Goal: Information Seeking & Learning: Find specific fact

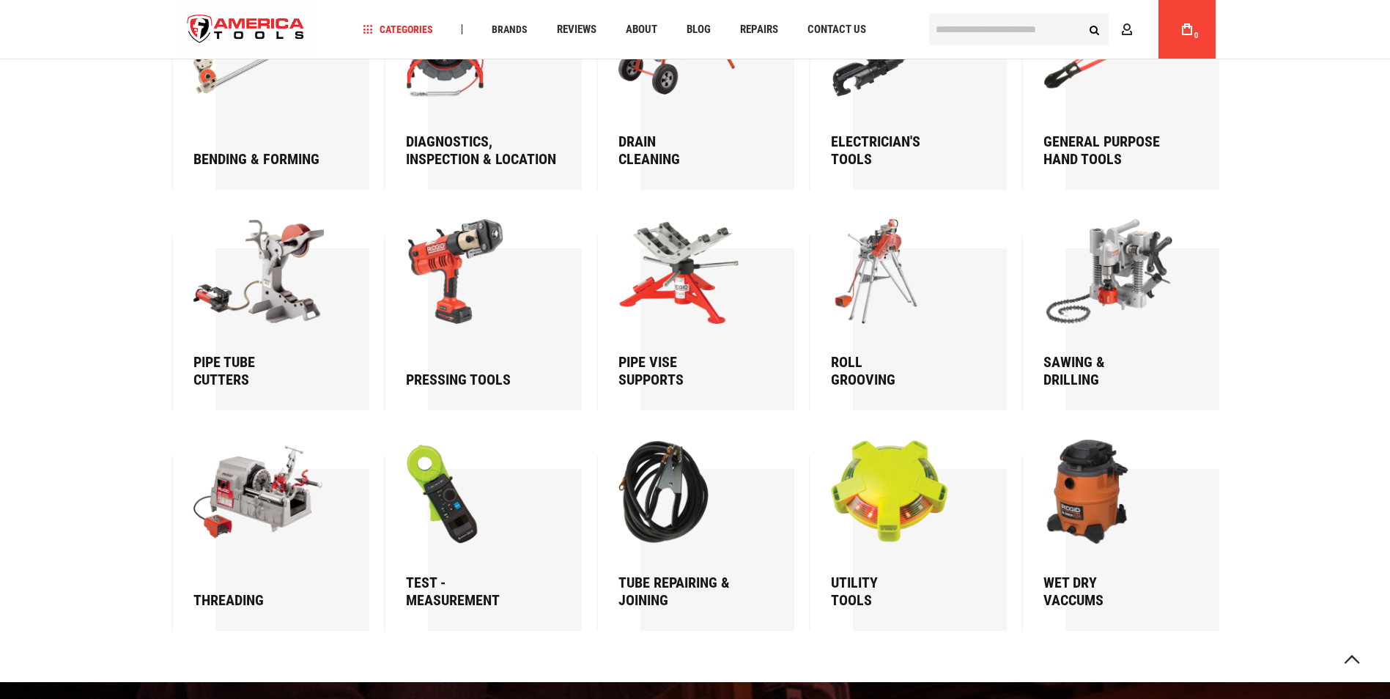
scroll to position [2136, 0]
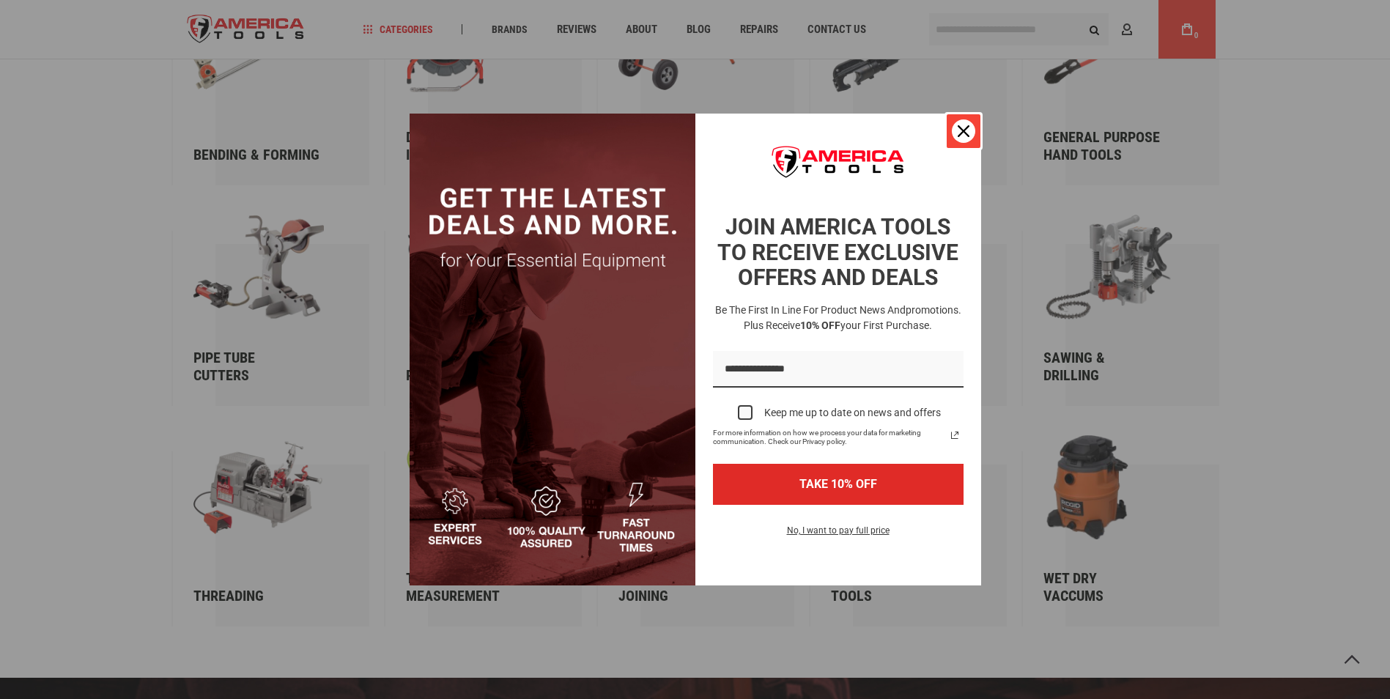
click at [963, 126] on icon "close icon" at bounding box center [964, 131] width 12 height 12
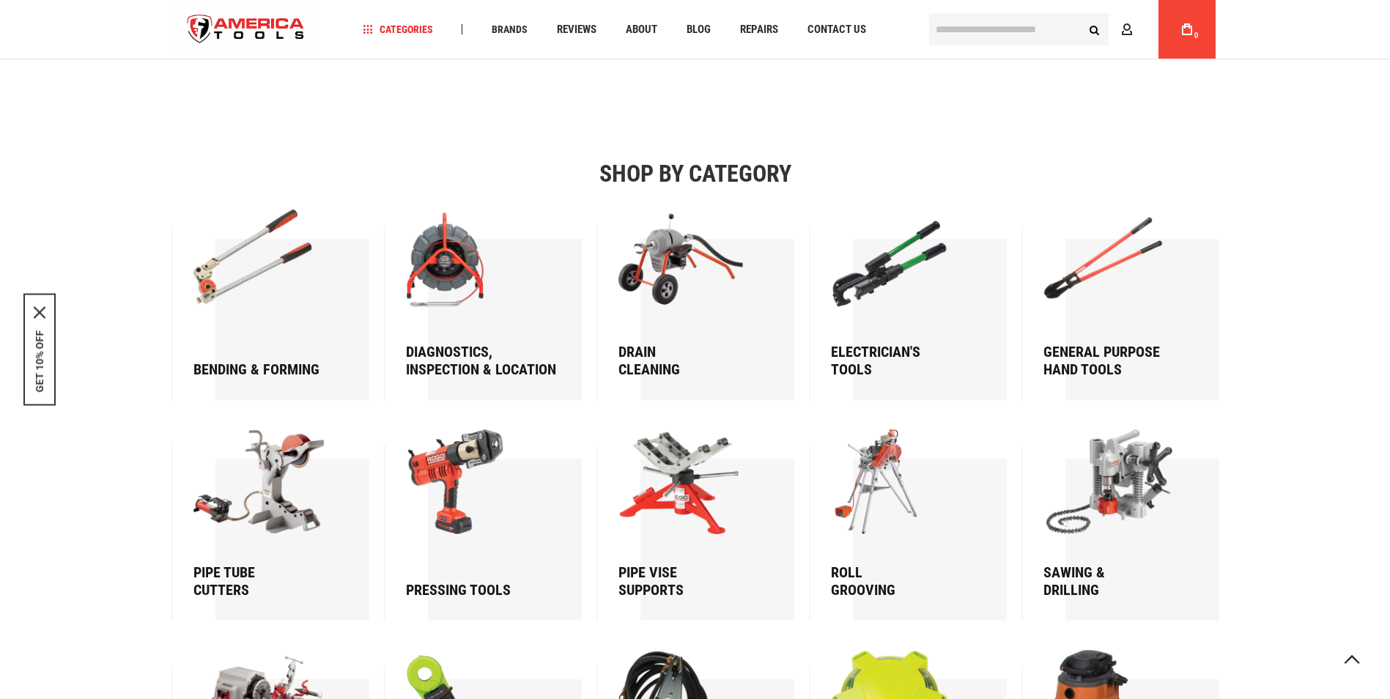
scroll to position [1916, 0]
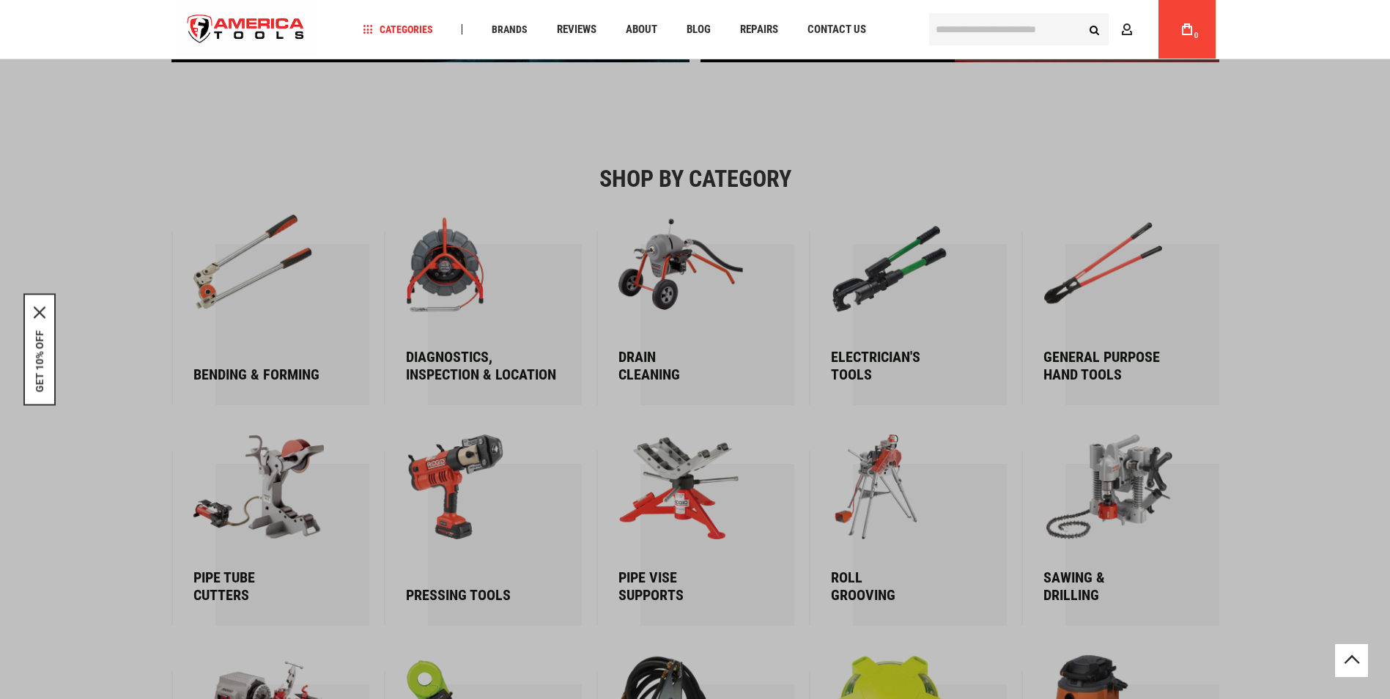
click at [956, 35] on input "text" at bounding box center [1019, 29] width 180 height 32
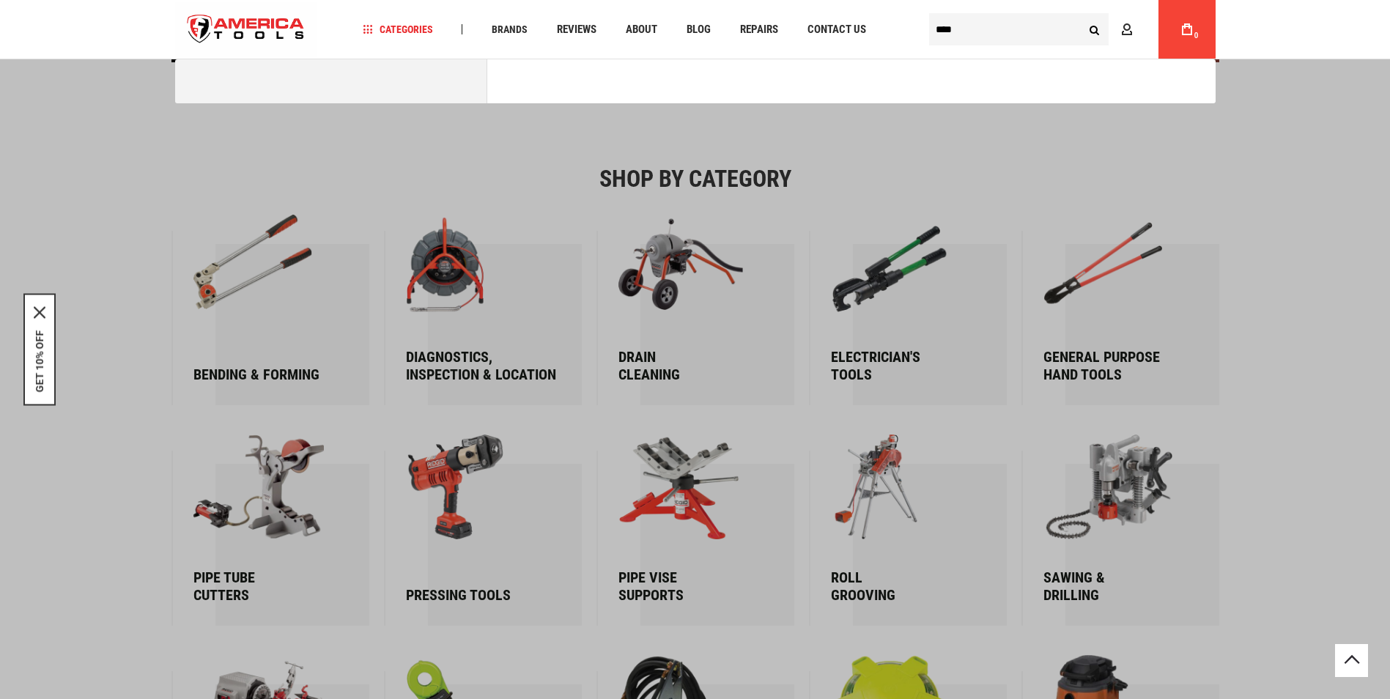
type input "****"
click at [1081, 15] on button "Search" at bounding box center [1095, 29] width 28 height 28
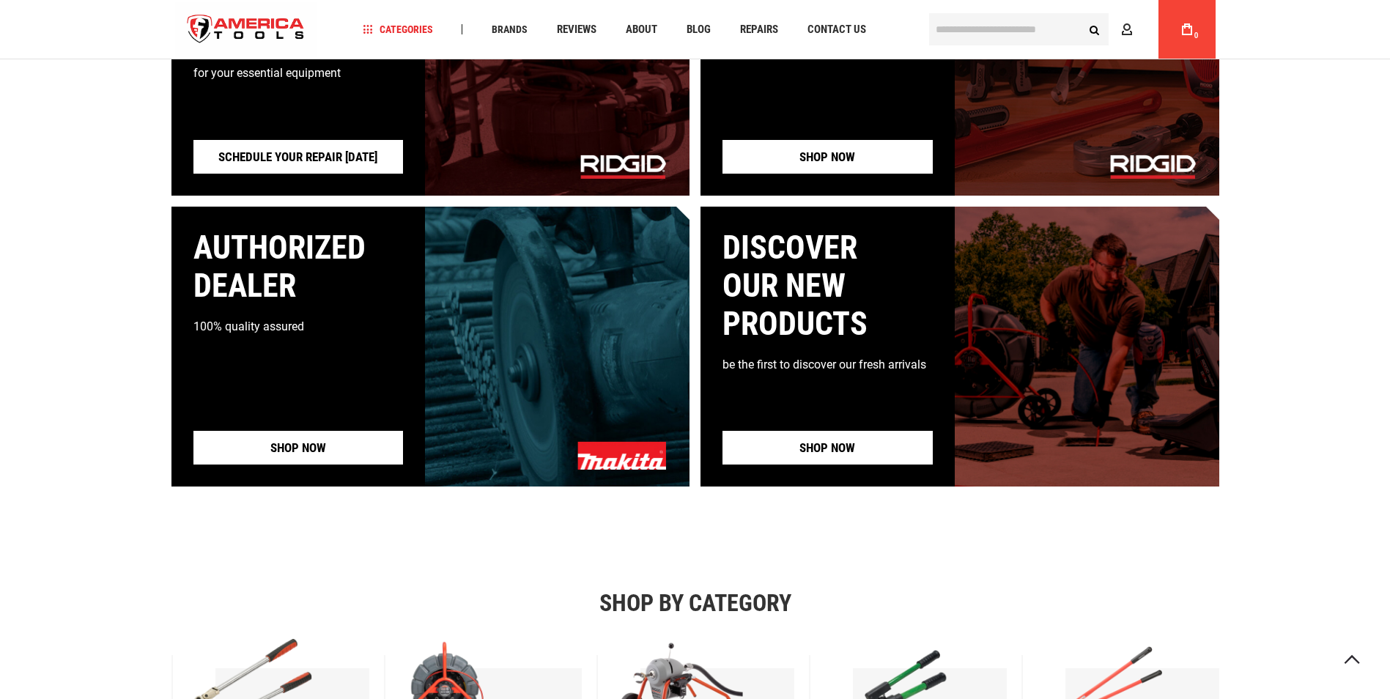
scroll to position [1493, 0]
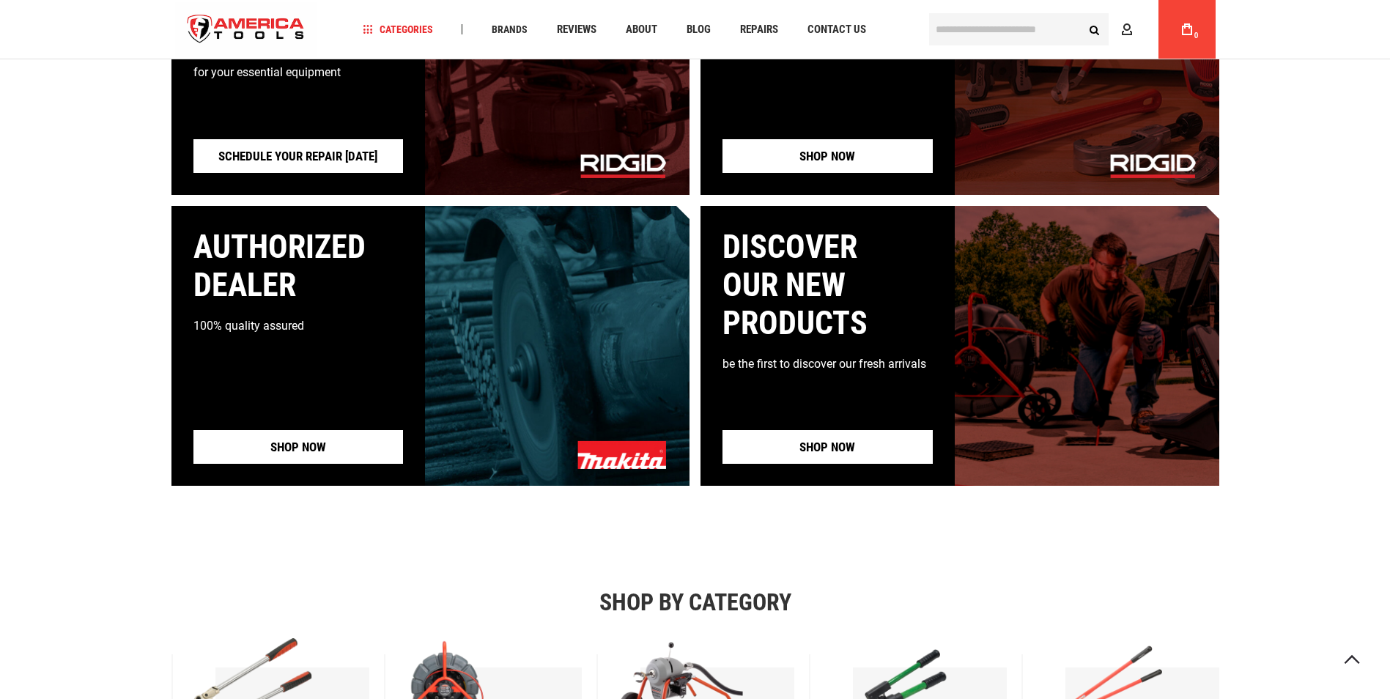
click at [856, 638] on picture at bounding box center [901, 704] width 141 height 133
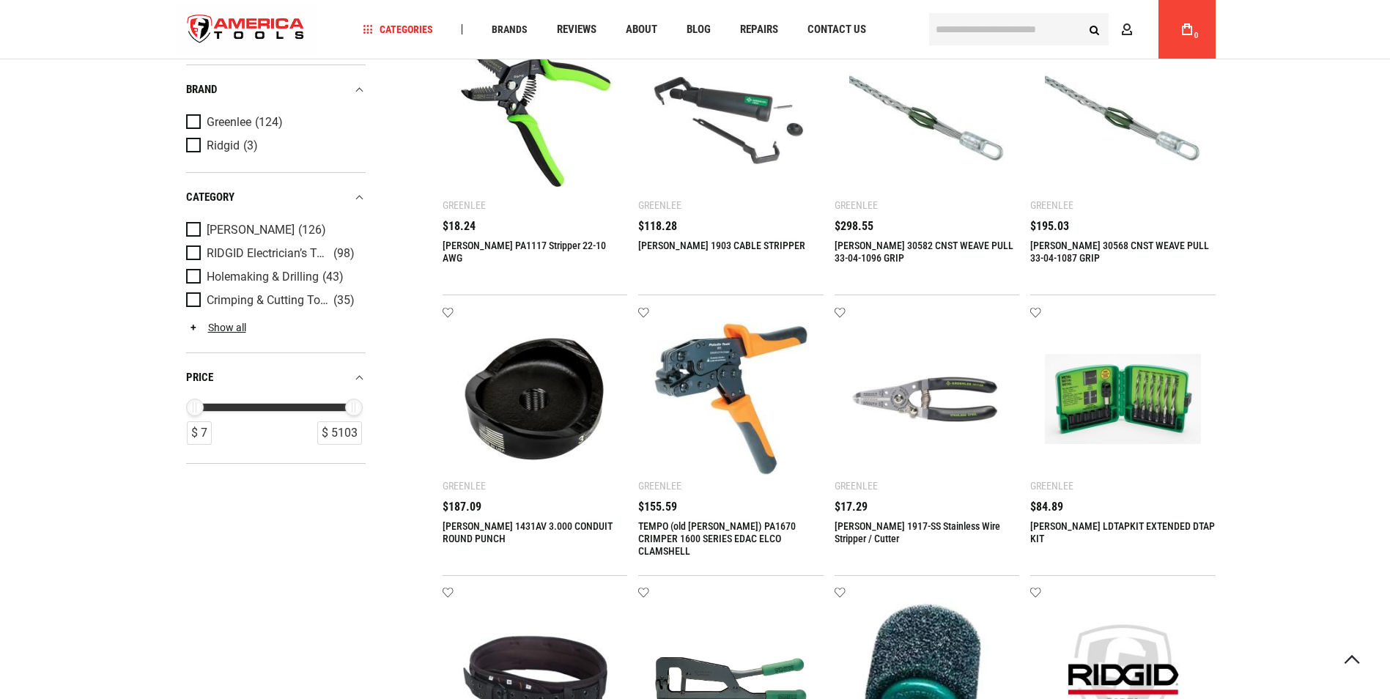
scroll to position [293, 0]
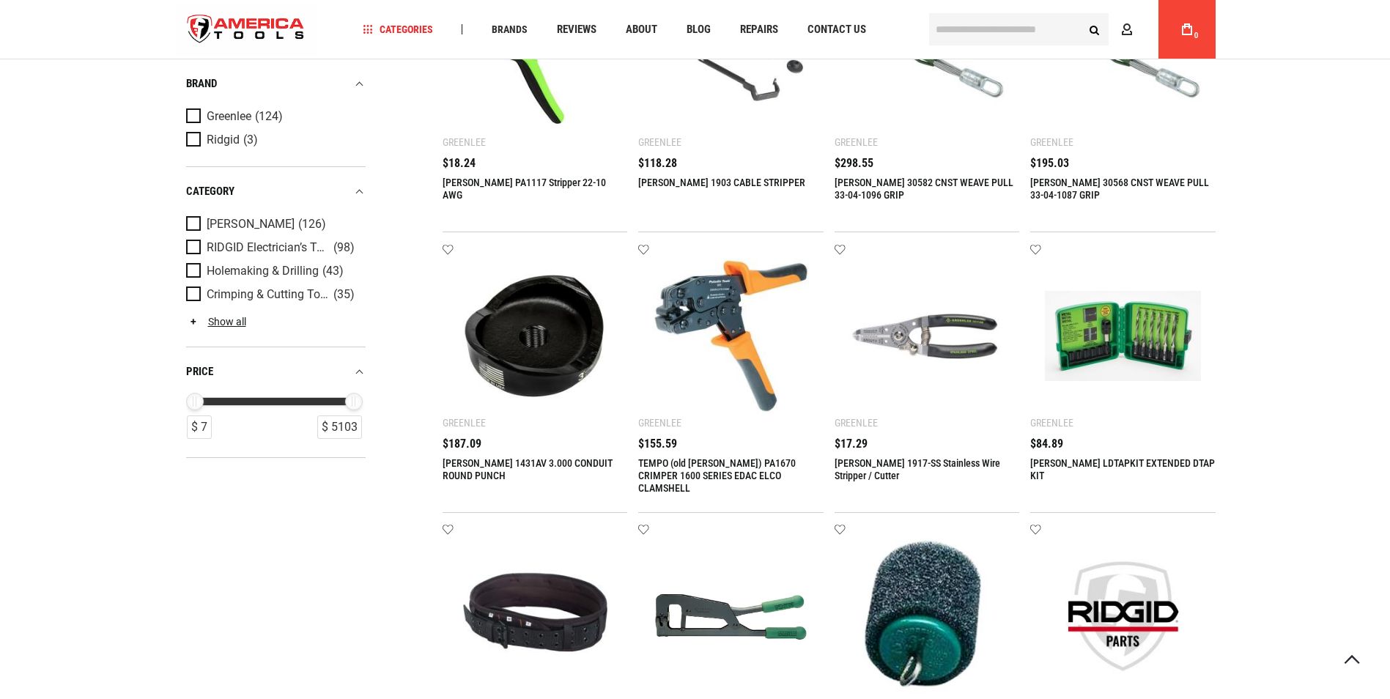
drag, startPoint x: 0, startPoint y: 0, endPoint x: 855, endPoint y: 322, distance: 913.6
drag, startPoint x: 855, startPoint y: 322, endPoint x: 210, endPoint y: 577, distance: 694.4
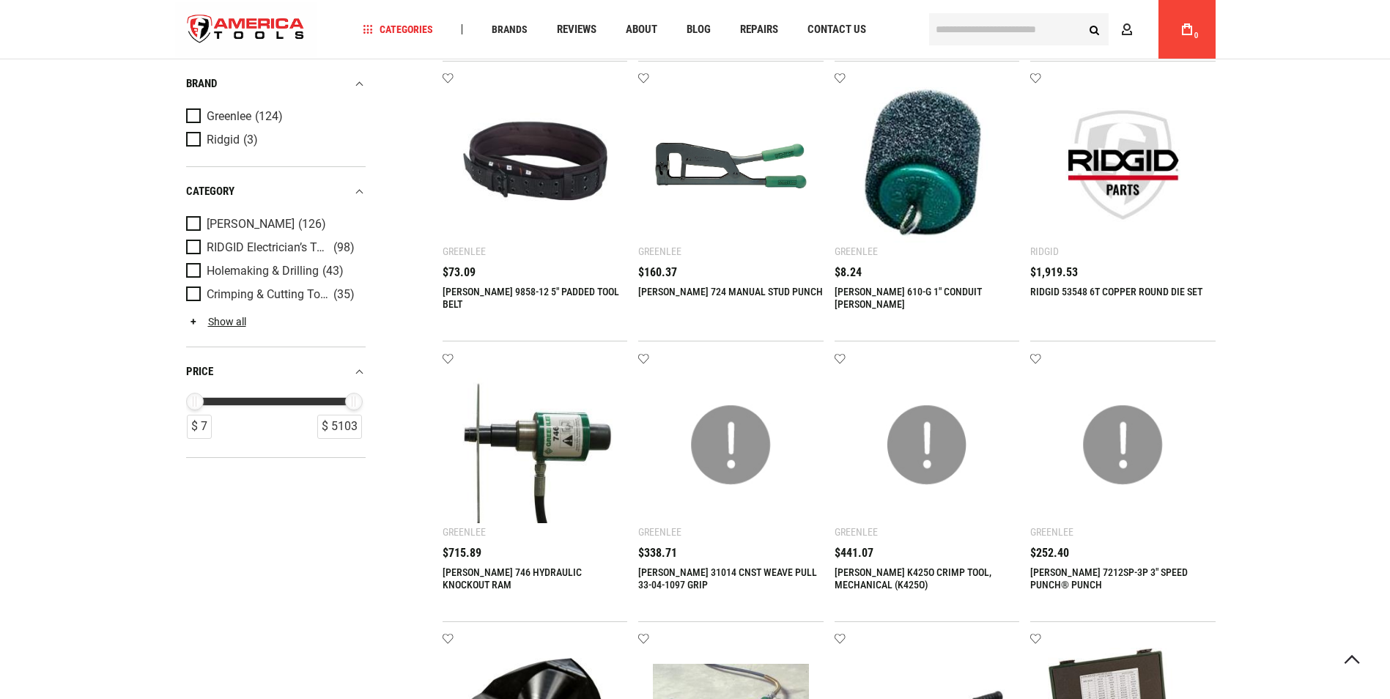
scroll to position [806, 0]
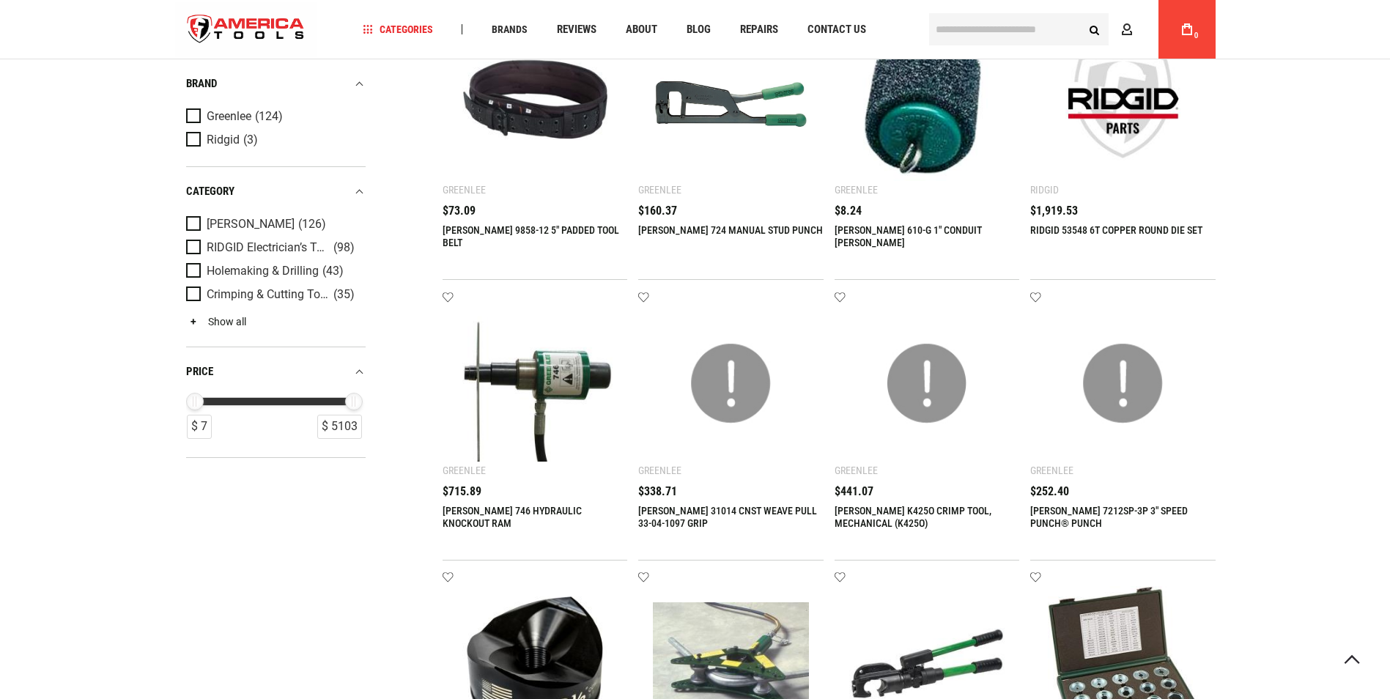
click at [226, 319] on link "Show all" at bounding box center [216, 322] width 60 height 12
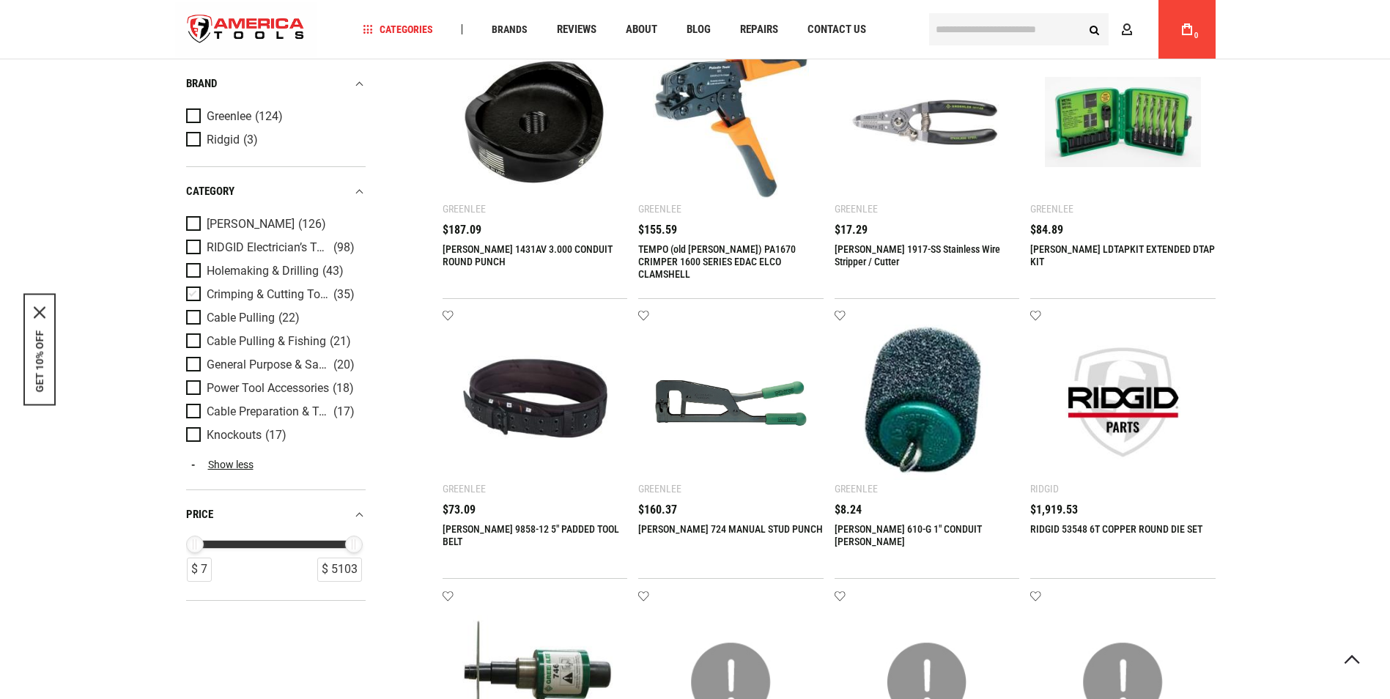
scroll to position [440, 0]
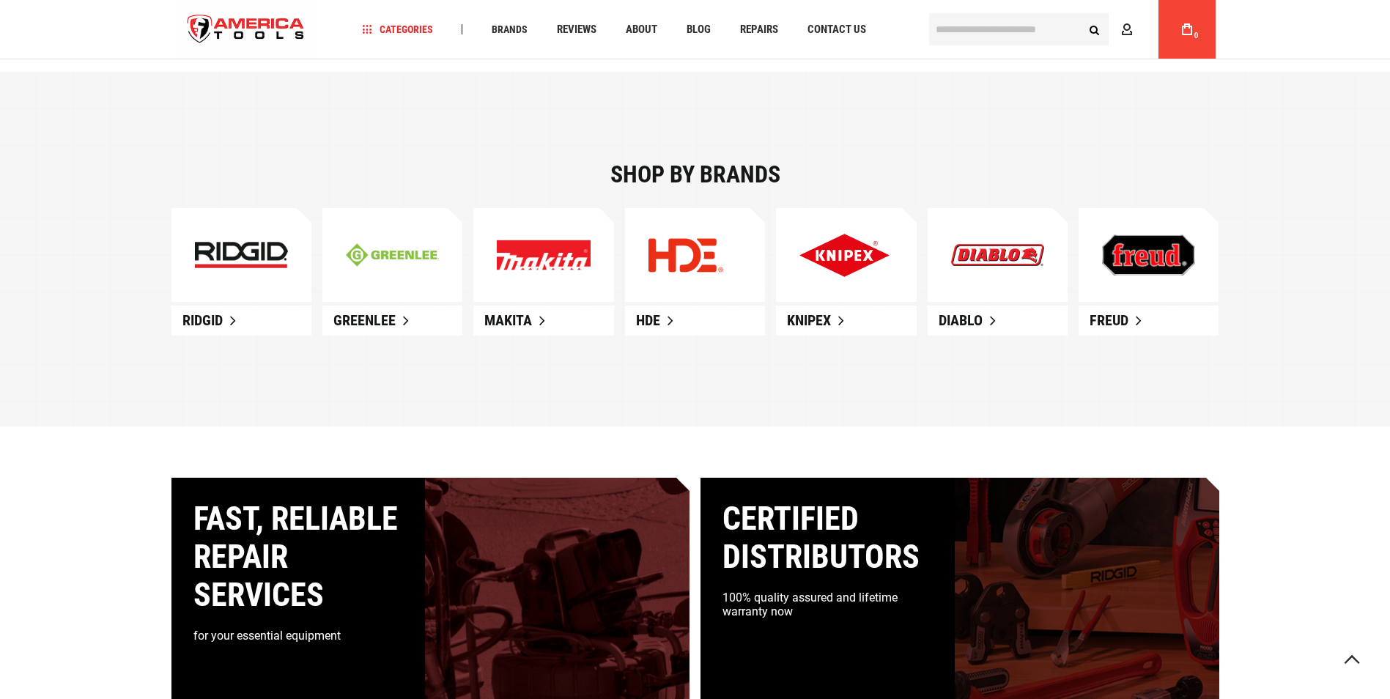
scroll to position [818, 0]
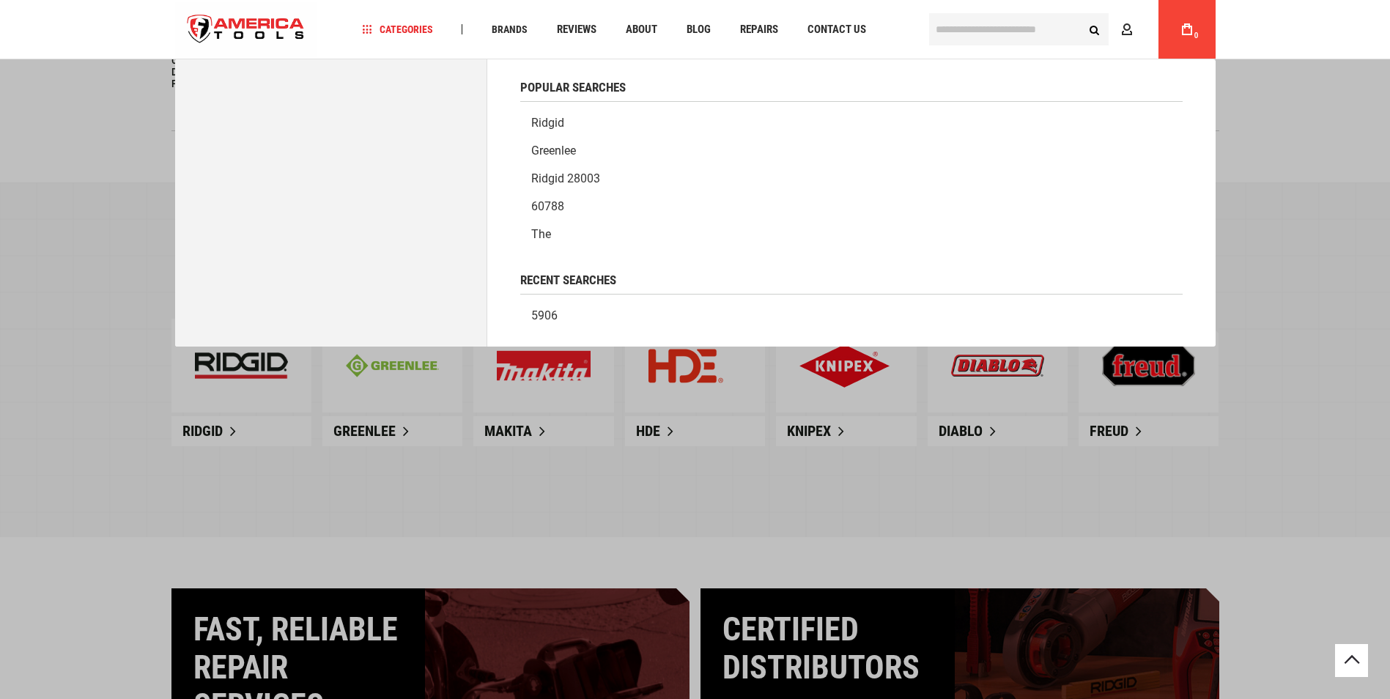
click at [997, 40] on input "text" at bounding box center [1019, 29] width 180 height 32
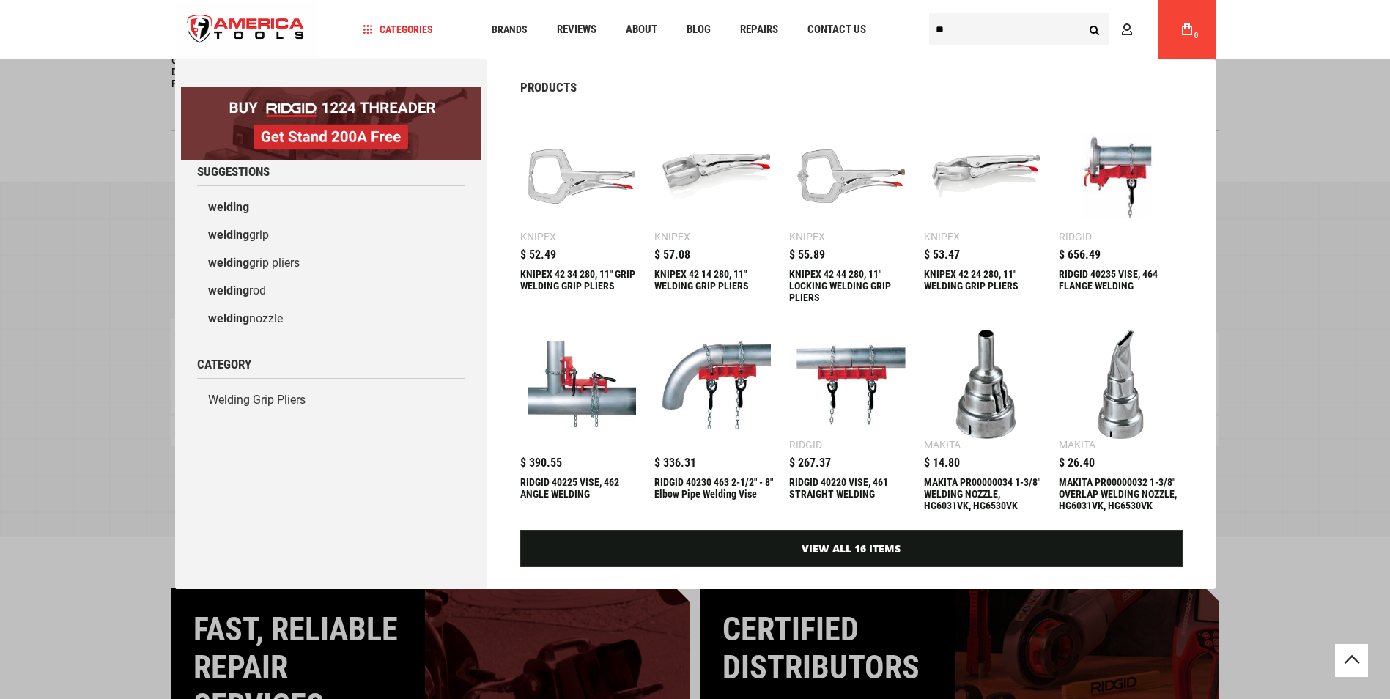
type input "*"
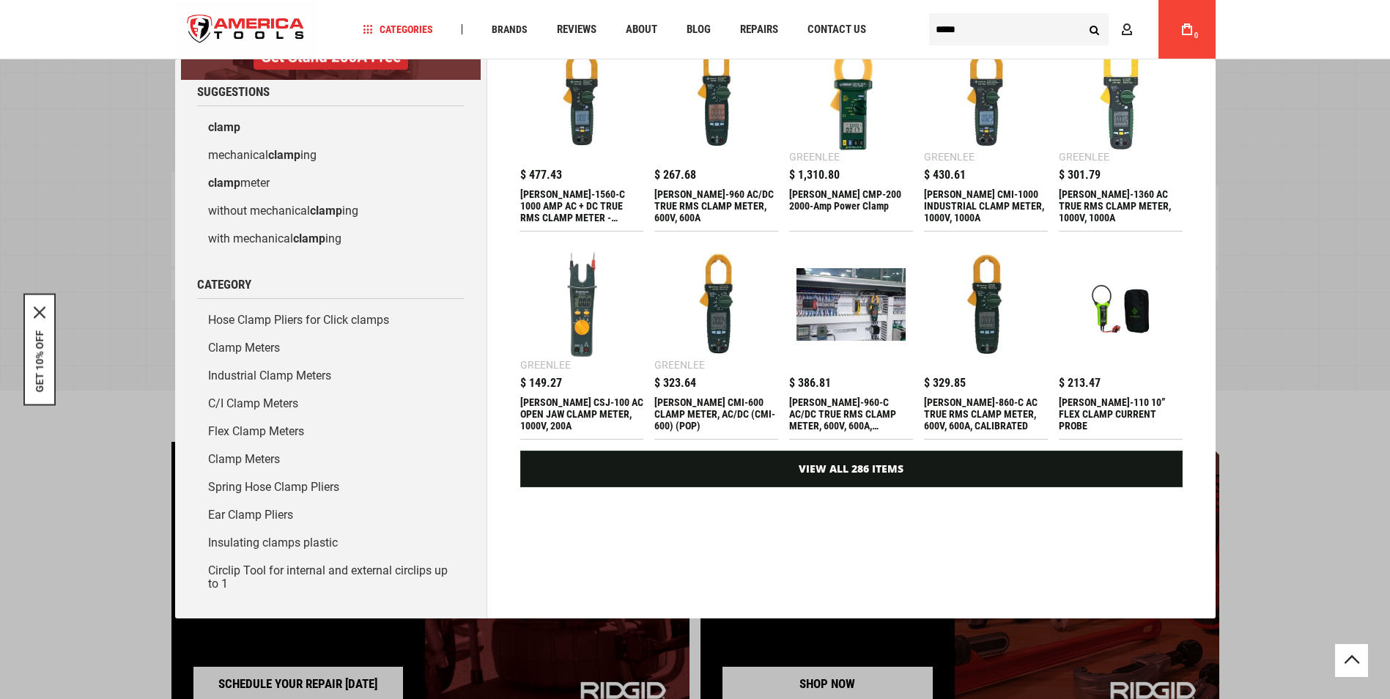
scroll to position [0, 0]
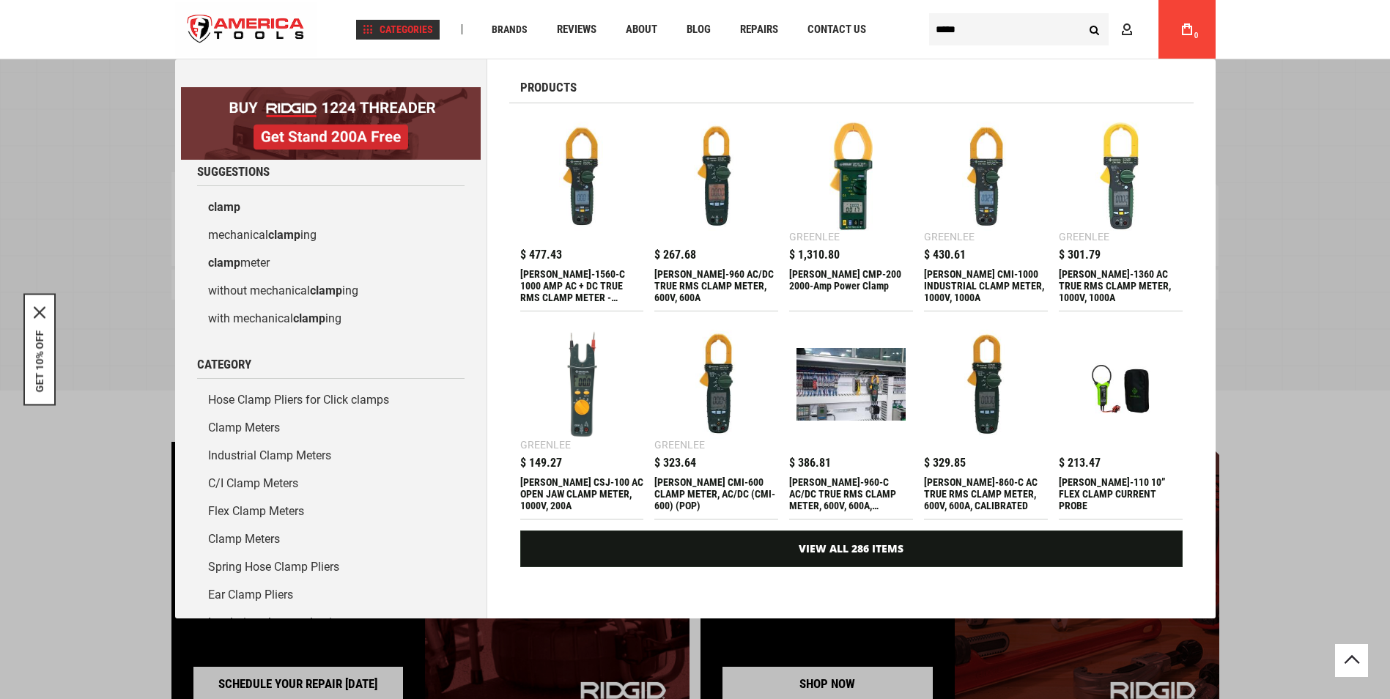
type input "*****"
